Goal: Find specific page/section: Find specific page/section

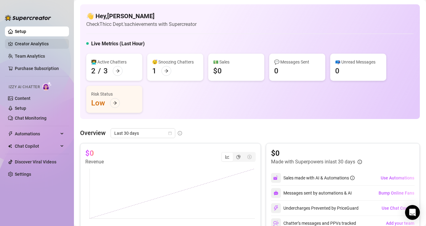
click at [41, 45] on link "Creator Analytics" at bounding box center [39, 44] width 49 height 10
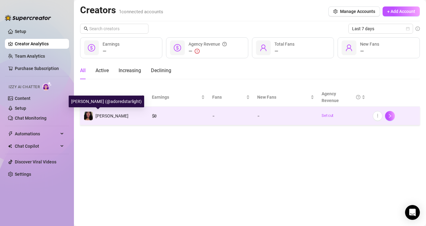
click at [103, 116] on span "[PERSON_NAME]" at bounding box center [112, 115] width 33 height 5
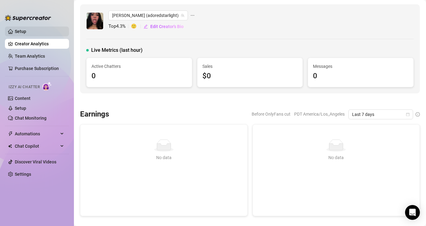
click at [26, 34] on link "Setup" at bounding box center [20, 31] width 11 height 5
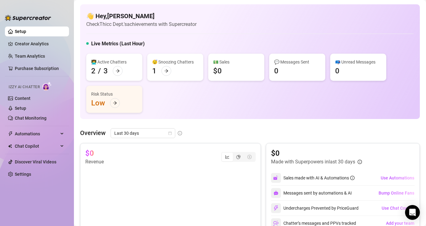
click at [26, 34] on link "Setup" at bounding box center [20, 31] width 11 height 5
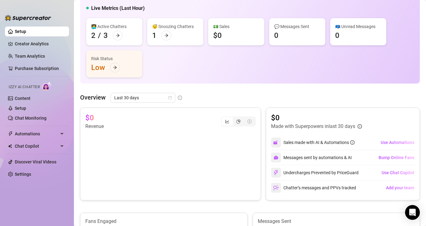
scroll to position [38, 0]
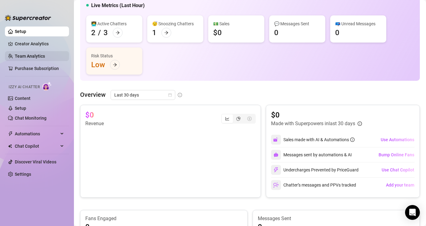
click at [33, 56] on link "Team Analytics" at bounding box center [30, 56] width 30 height 5
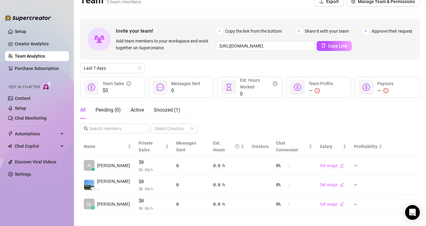
scroll to position [9, 0]
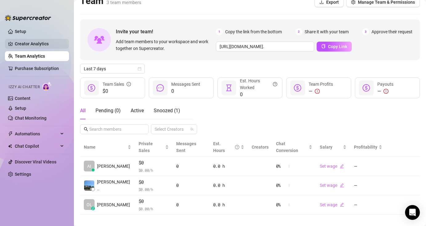
click at [24, 47] on link "Creator Analytics" at bounding box center [39, 44] width 49 height 10
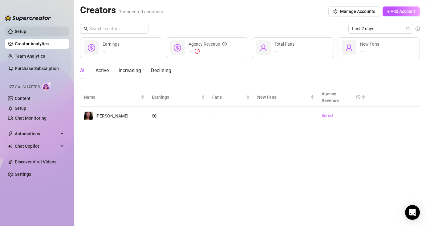
click at [26, 34] on link "Setup" at bounding box center [20, 31] width 11 height 5
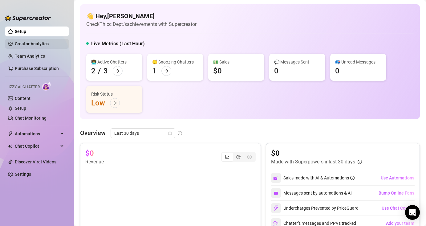
click at [32, 41] on link "Creator Analytics" at bounding box center [39, 44] width 49 height 10
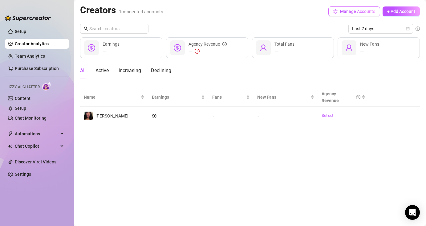
click at [354, 13] on span "Manage Accounts" at bounding box center [357, 11] width 35 height 5
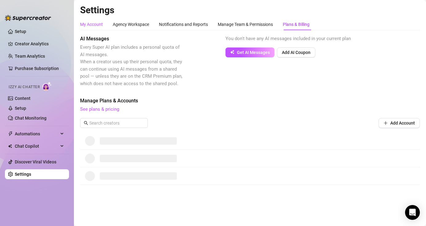
click at [91, 22] on div "My Account" at bounding box center [91, 24] width 23 height 7
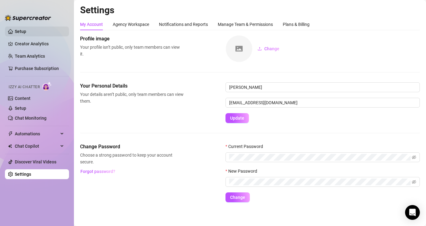
click at [26, 34] on link "Setup" at bounding box center [20, 31] width 11 height 5
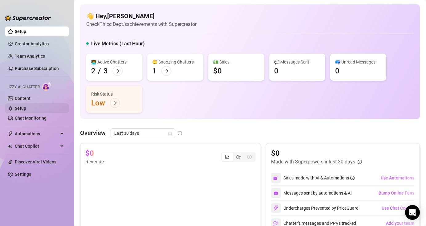
click at [26, 109] on link "Setup" at bounding box center [20, 108] width 11 height 5
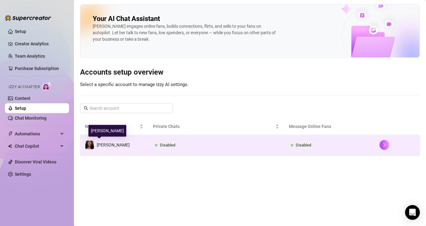
click at [87, 141] on img at bounding box center [89, 145] width 9 height 9
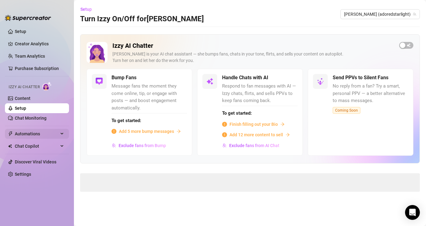
click at [61, 136] on div "Automations" at bounding box center [37, 134] width 64 height 10
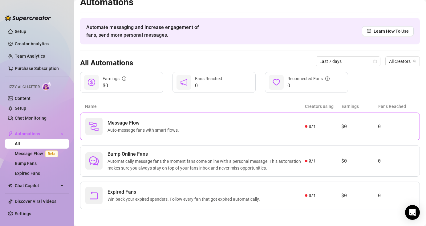
scroll to position [10, 0]
